Goal: Task Accomplishment & Management: Complete application form

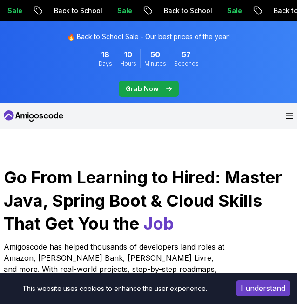
scroll to position [93, 0]
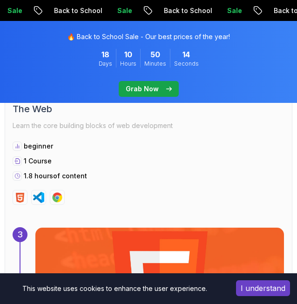
scroll to position [1417, 0]
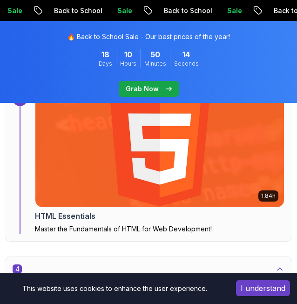
click at [119, 177] on img at bounding box center [160, 149] width 262 height 121
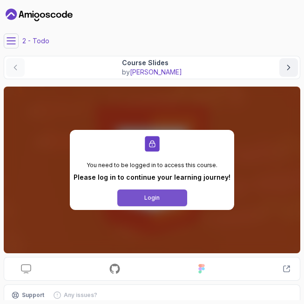
click at [154, 198] on div "Login" at bounding box center [152, 197] width 15 height 7
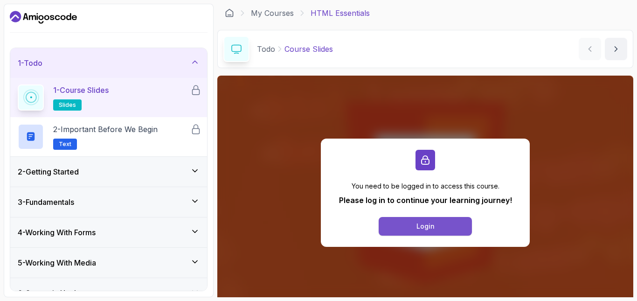
click at [297, 228] on button "Login" at bounding box center [425, 226] width 93 height 19
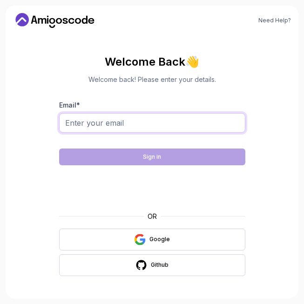
click at [132, 122] on input "Email *" at bounding box center [152, 123] width 186 height 20
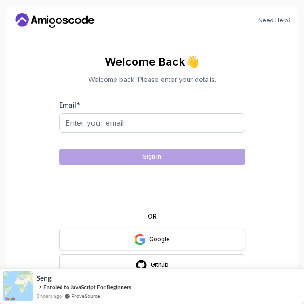
click at [181, 240] on button "Google" at bounding box center [152, 240] width 186 height 22
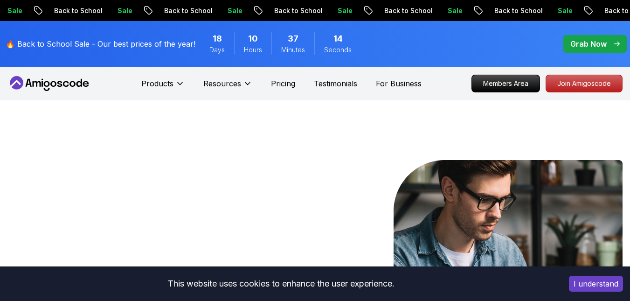
click at [69, 78] on icon at bounding box center [49, 83] width 84 height 15
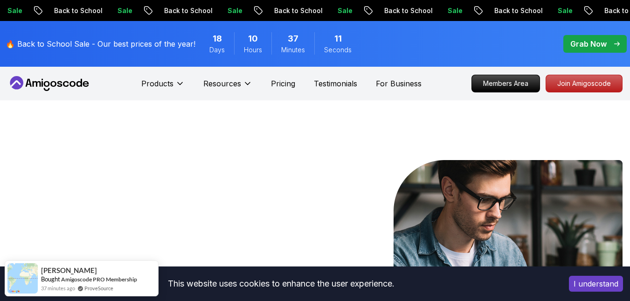
click at [75, 88] on icon at bounding box center [49, 83] width 84 height 15
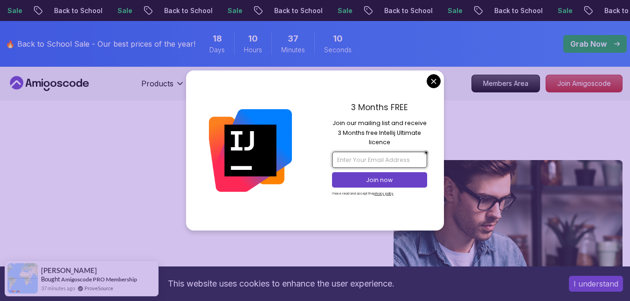
click at [297, 161] on input "email" at bounding box center [379, 160] width 95 height 16
drag, startPoint x: 426, startPoint y: 79, endPoint x: 430, endPoint y: 82, distance: 5.0
click at [297, 80] on div "3 Months FREE Join our mailing list and receive 3 Months free Intellij Ultimate…" at bounding box center [379, 149] width 129 height 159
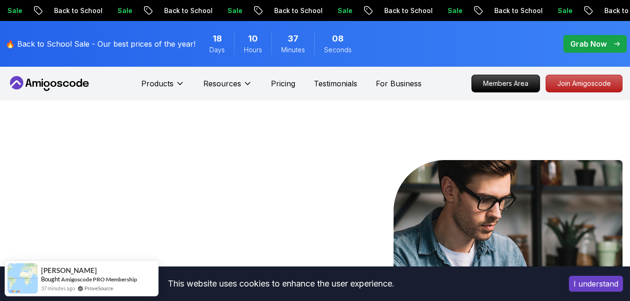
click at [297, 39] on p "Grab Now" at bounding box center [588, 43] width 36 height 11
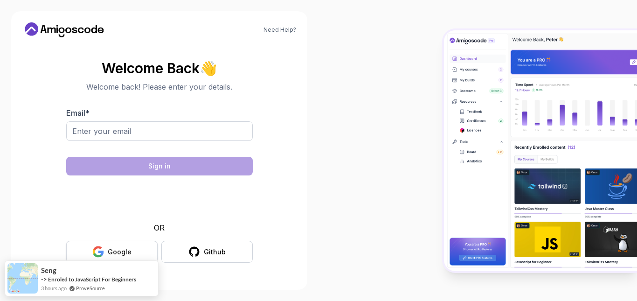
drag, startPoint x: 107, startPoint y: 253, endPoint x: 127, endPoint y: 249, distance: 19.9
click at [113, 253] on button "Google" at bounding box center [111, 252] width 91 height 22
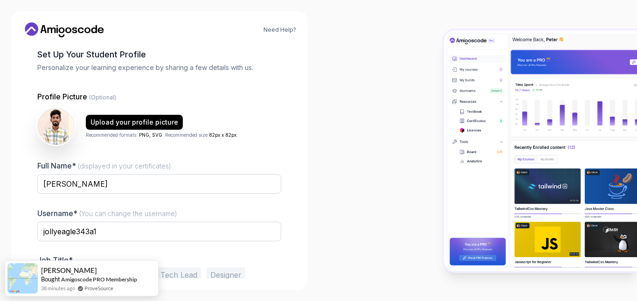
scroll to position [88, 0]
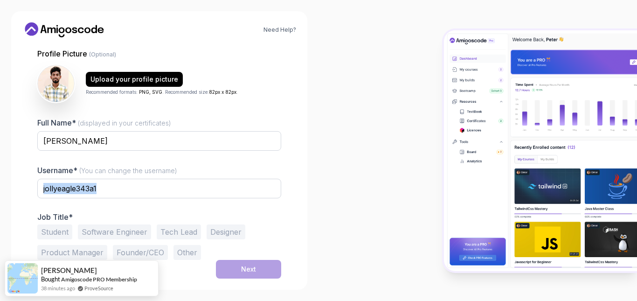
drag, startPoint x: 192, startPoint y: 179, endPoint x: 114, endPoint y: 207, distance: 82.7
click at [111, 207] on div "Username* (You can change the username) jollyeagle343a1" at bounding box center [159, 187] width 244 height 44
click at [141, 190] on input "jollyeagle343a1" at bounding box center [159, 189] width 244 height 20
click at [143, 189] on input "jollyeagle343a1" at bounding box center [159, 189] width 244 height 20
type input "t"
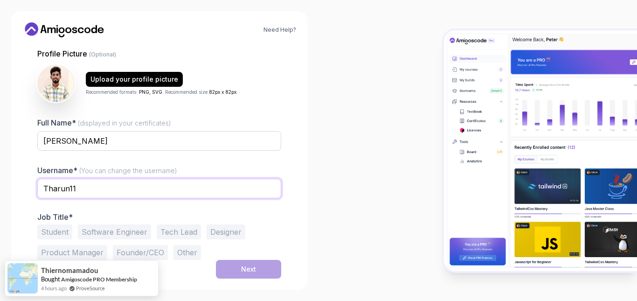
type input "Tharun11"
drag, startPoint x: 69, startPoint y: 228, endPoint x: 78, endPoint y: 235, distance: 11.0
click at [72, 228] on button "Student" at bounding box center [54, 231] width 35 height 15
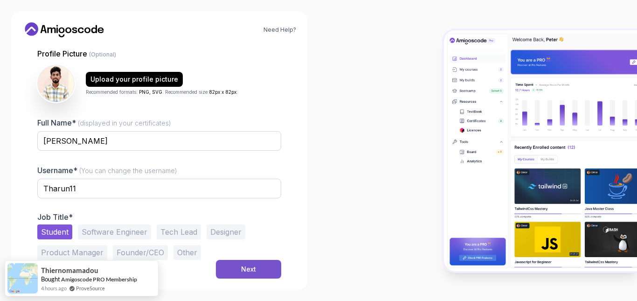
click at [250, 269] on div "Next" at bounding box center [248, 268] width 15 height 9
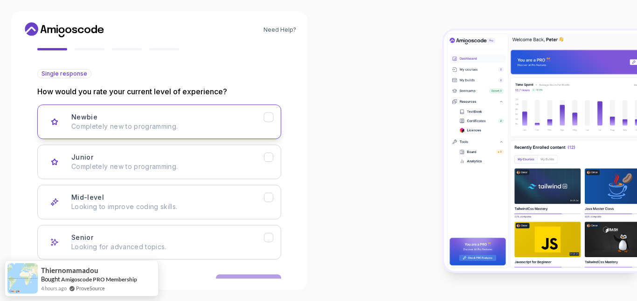
click at [179, 120] on div "Newbie Completely new to programming." at bounding box center [167, 121] width 193 height 19
click at [251, 276] on button "Next" at bounding box center [248, 283] width 65 height 19
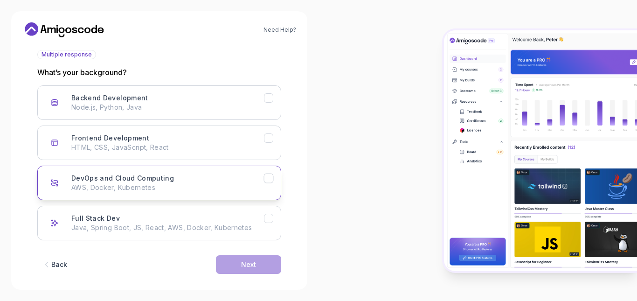
scroll to position [117, 0]
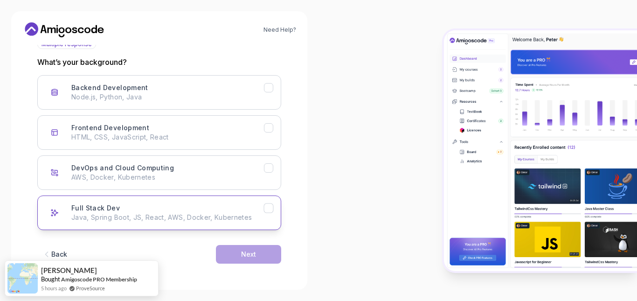
drag, startPoint x: 158, startPoint y: 208, endPoint x: 188, endPoint y: 220, distance: 32.3
click at [160, 210] on div "Full Stack Dev Java, Spring Boot, JS, React, AWS, Docker, Kubernetes" at bounding box center [167, 212] width 193 height 19
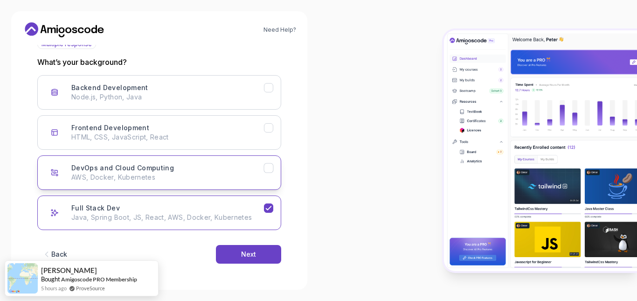
click at [212, 182] on button "DevOps and Cloud Computing AWS, Docker, Kubernetes" at bounding box center [159, 172] width 244 height 34
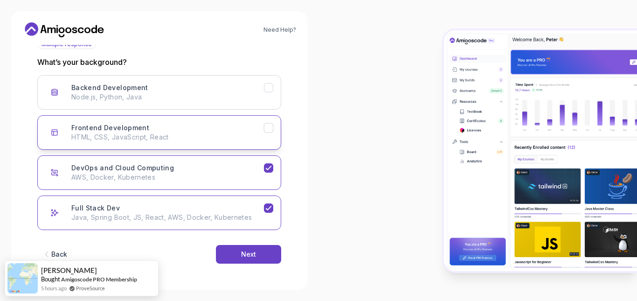
click at [198, 142] on button "Frontend Development HTML, CSS, JavaScript, React" at bounding box center [159, 132] width 244 height 34
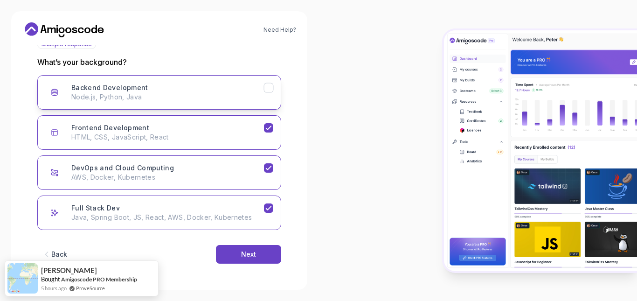
click at [185, 107] on button "Backend Development Node.js, Python, Java" at bounding box center [159, 92] width 244 height 34
click at [253, 258] on div "Next" at bounding box center [248, 253] width 15 height 9
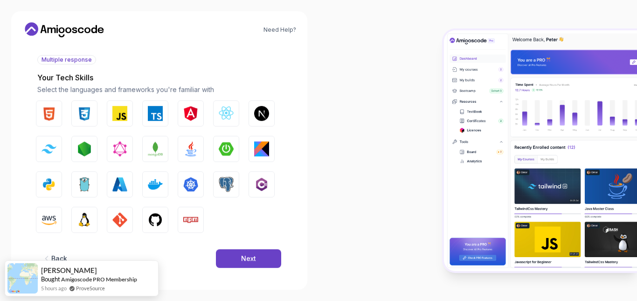
scroll to position [106, 0]
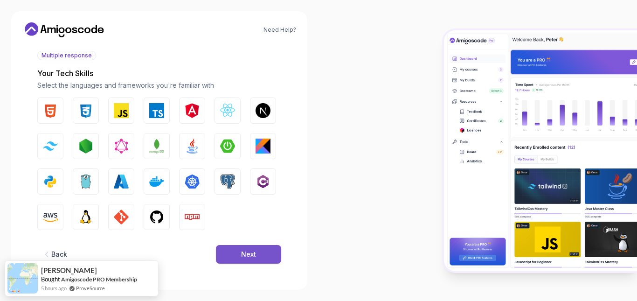
click at [227, 254] on button "Next" at bounding box center [248, 254] width 65 height 19
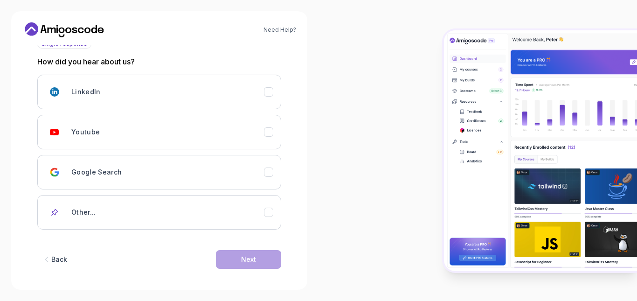
scroll to position [123, 0]
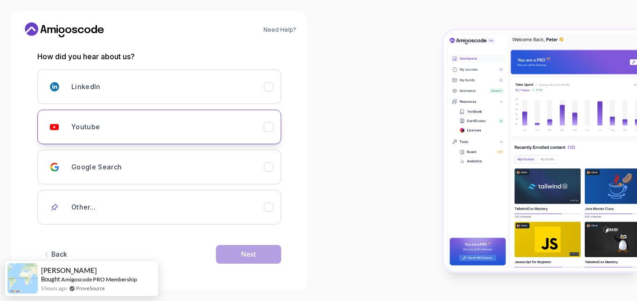
click at [147, 131] on div "Youtube" at bounding box center [167, 126] width 193 height 19
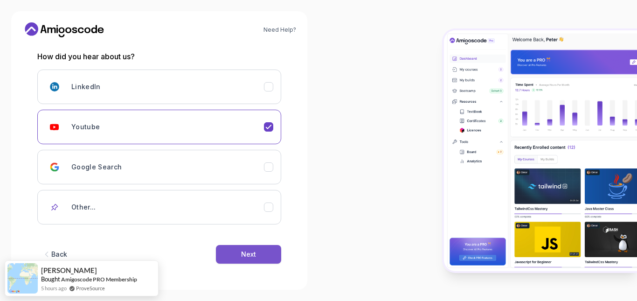
drag, startPoint x: 237, startPoint y: 248, endPoint x: 290, endPoint y: 297, distance: 72.5
click at [237, 248] on button "Next" at bounding box center [248, 254] width 65 height 19
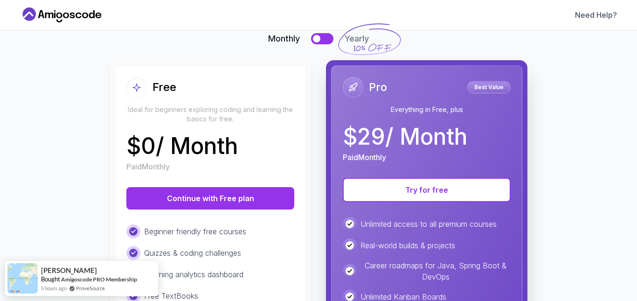
scroll to position [186, 0]
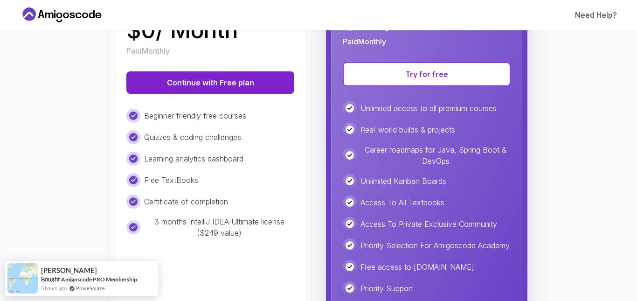
click at [203, 75] on button "Continue with Free plan" at bounding box center [210, 82] width 168 height 22
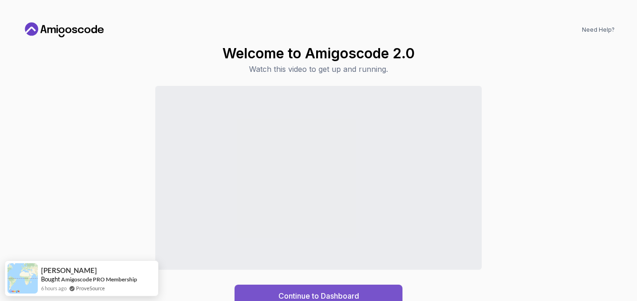
click at [359, 290] on div "Continue to Dashboard" at bounding box center [318, 295] width 81 height 11
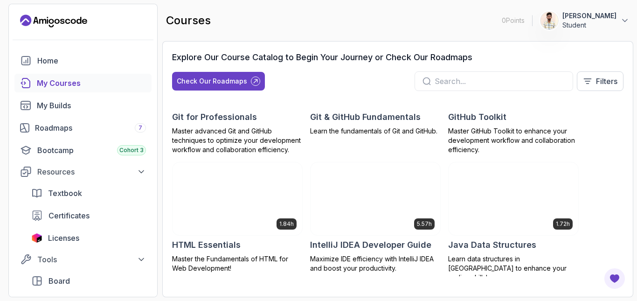
scroll to position [513, 0]
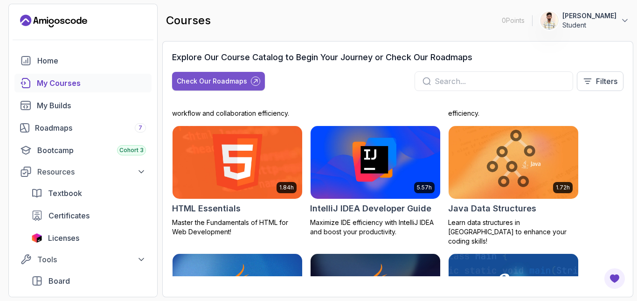
click at [255, 80] on icon at bounding box center [255, 81] width 6 height 6
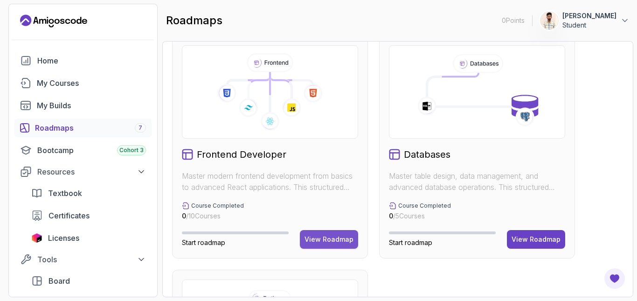
scroll to position [559, 0]
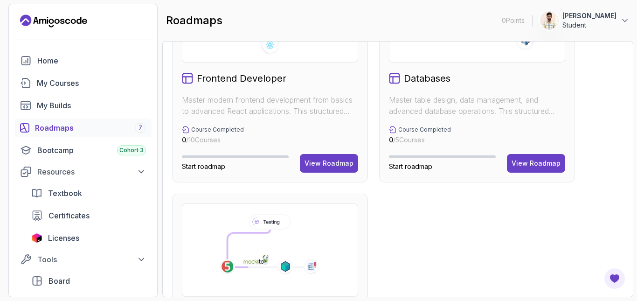
click at [299, 131] on div "Course Completed 0 / 10 Courses" at bounding box center [270, 135] width 176 height 19
click at [337, 155] on button "View Roadmap" at bounding box center [329, 163] width 58 height 19
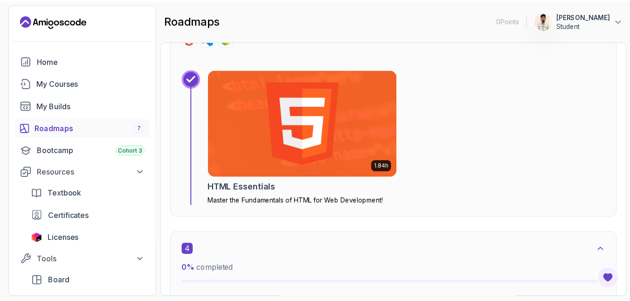
scroll to position [1221, 0]
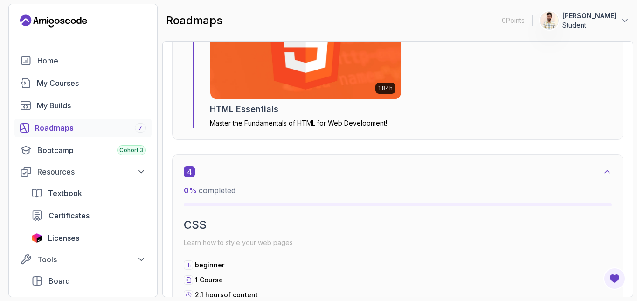
click at [345, 83] on img at bounding box center [306, 46] width 200 height 112
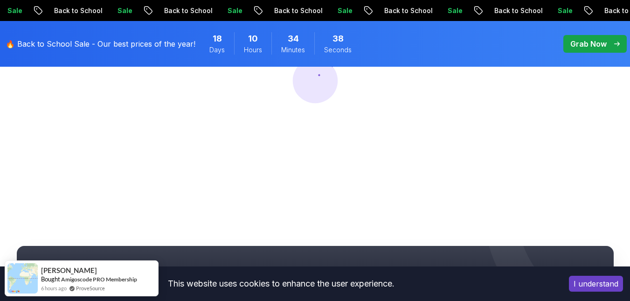
scroll to position [186, 0]
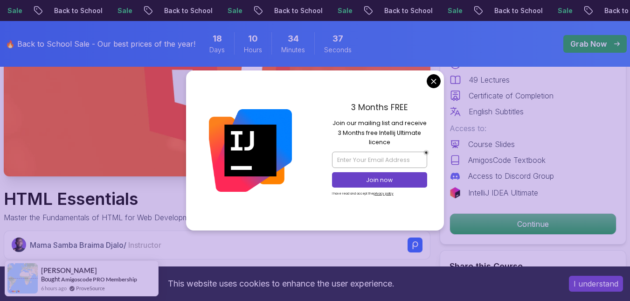
click at [602, 282] on button "I understand" at bounding box center [596, 284] width 54 height 16
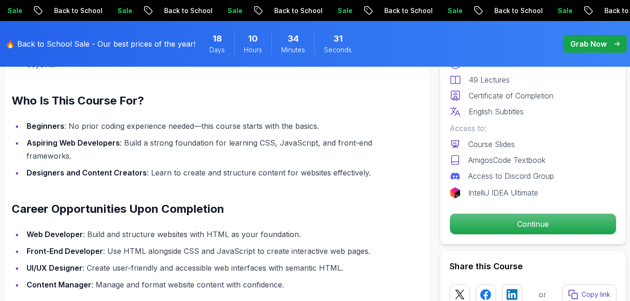
scroll to position [886, 0]
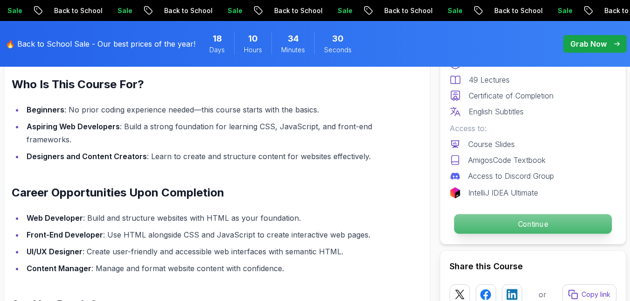
click at [520, 217] on p "Continue" at bounding box center [533, 224] width 158 height 20
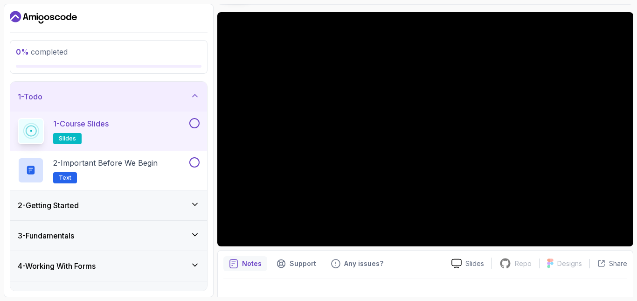
scroll to position [85, 0]
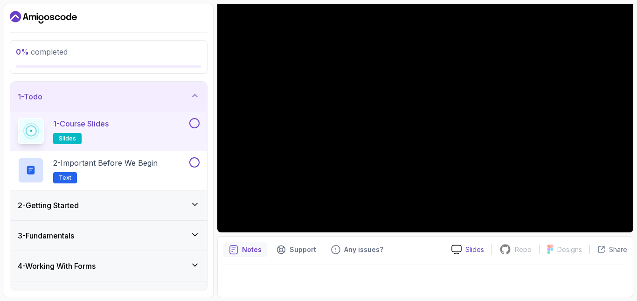
click at [472, 248] on p "Slides" at bounding box center [474, 249] width 19 height 9
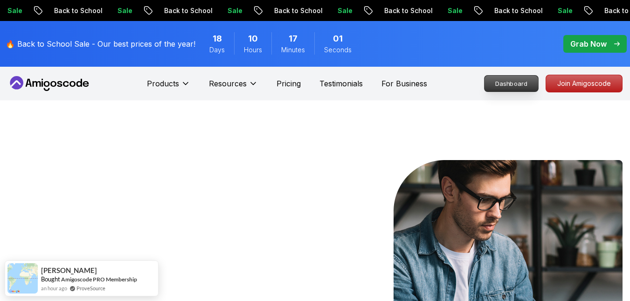
click at [510, 83] on p "Dashboard" at bounding box center [511, 84] width 54 height 16
